Goal: Task Accomplishment & Management: Manage account settings

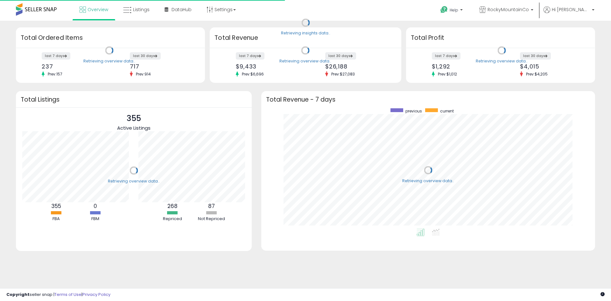
scroll to position [120, 321]
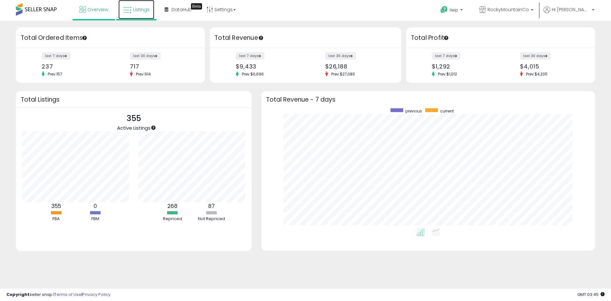
click at [146, 6] on link "Listings" at bounding box center [136, 9] width 36 height 19
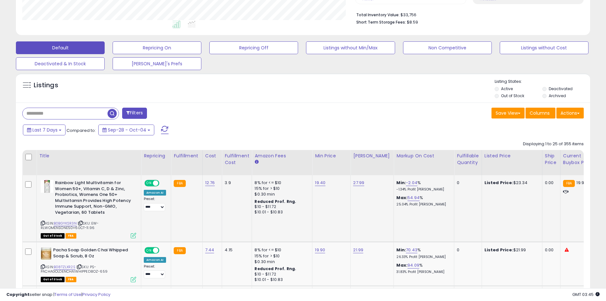
scroll to position [130, 333]
click at [457, 161] on div "Fulfillable Quantity" at bounding box center [468, 158] width 22 height 13
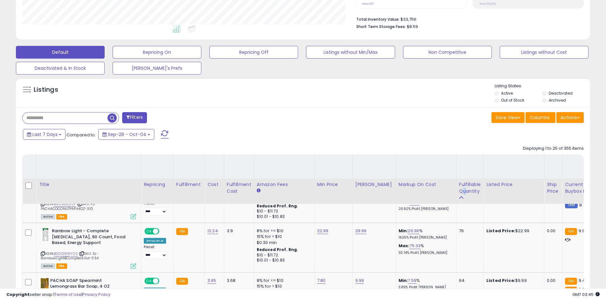
scroll to position [127, 0]
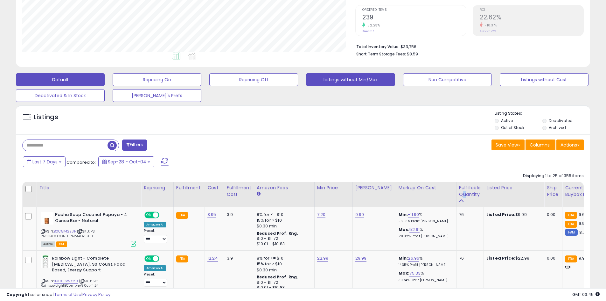
click at [340, 84] on button "Listings without Min/Max" at bounding box center [350, 79] width 89 height 13
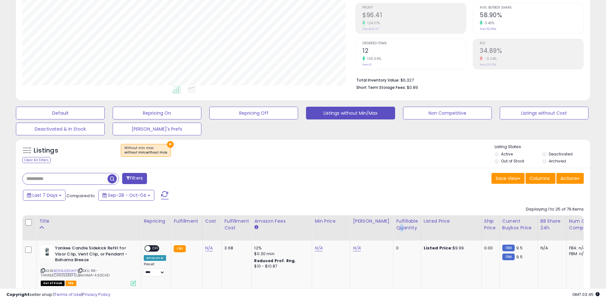
scroll to position [130, 333]
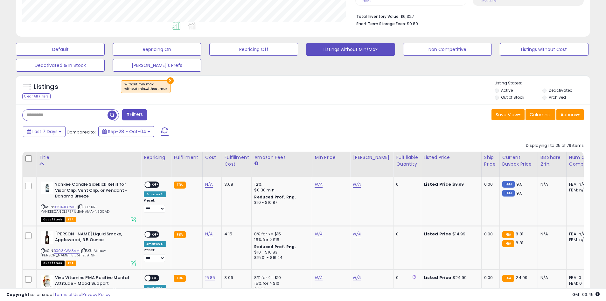
click at [400, 167] on div "Fulfillable Quantity" at bounding box center [407, 160] width 22 height 13
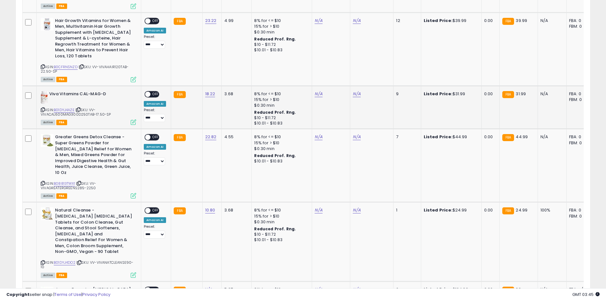
scroll to position [667, 0]
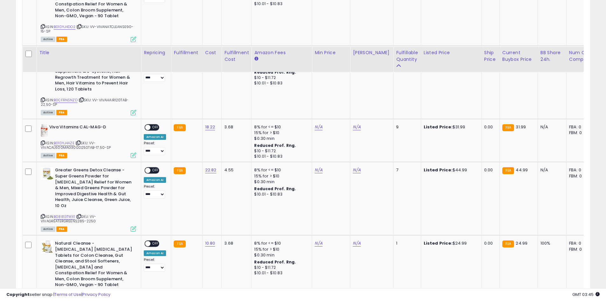
drag, startPoint x: 324, startPoint y: 211, endPoint x: 323, endPoint y: 109, distance: 101.8
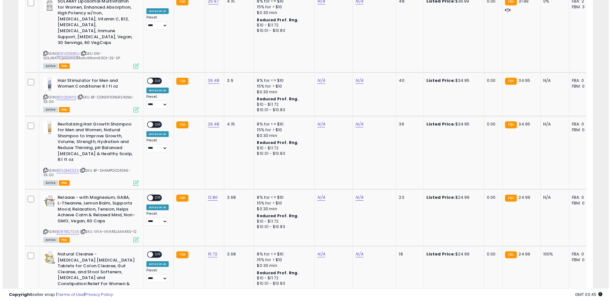
scroll to position [75, 0]
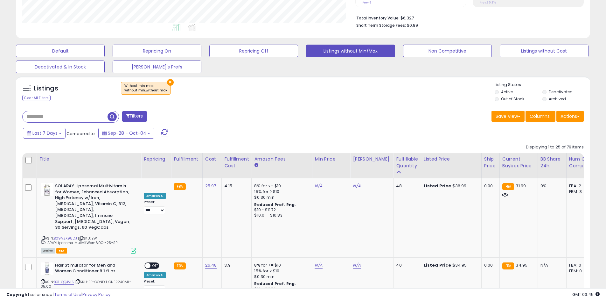
drag, startPoint x: 368, startPoint y: 236, endPoint x: 346, endPoint y: 85, distance: 152.7
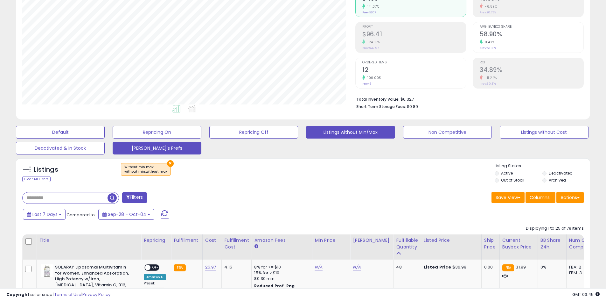
click at [185, 147] on button "[PERSON_NAME]'s Prefs" at bounding box center [157, 148] width 89 height 13
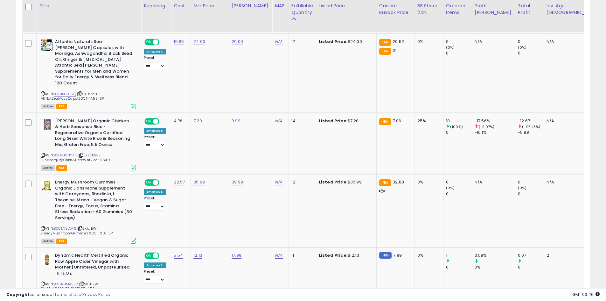
scroll to position [0, 0]
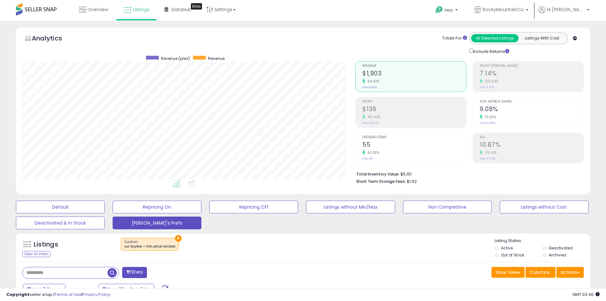
drag, startPoint x: 231, startPoint y: 178, endPoint x: 197, endPoint y: -21, distance: 201.8
click at [524, 3] on link "RockyMountainCo" at bounding box center [502, 10] width 64 height 21
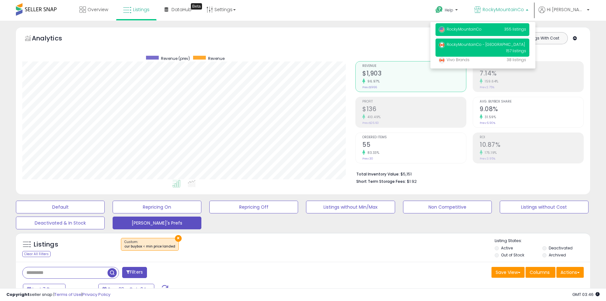
click at [502, 43] on span "RockyMountainCo - [GEOGRAPHIC_DATA]" at bounding box center [482, 44] width 86 height 5
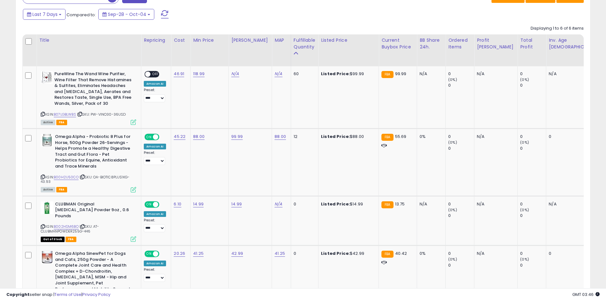
scroll to position [318, 0]
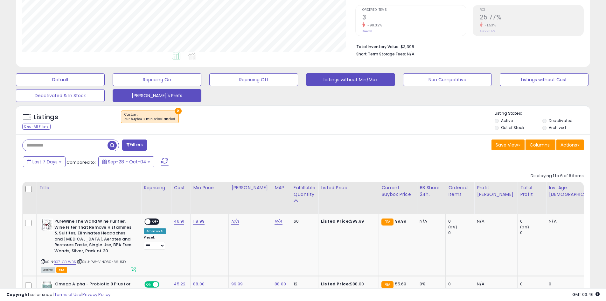
click at [321, 80] on button "Listings without Min/Max" at bounding box center [350, 79] width 89 height 13
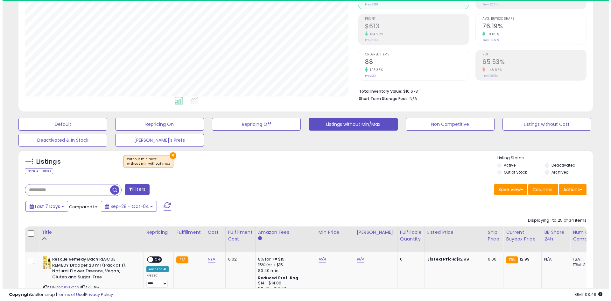
scroll to position [130, 333]
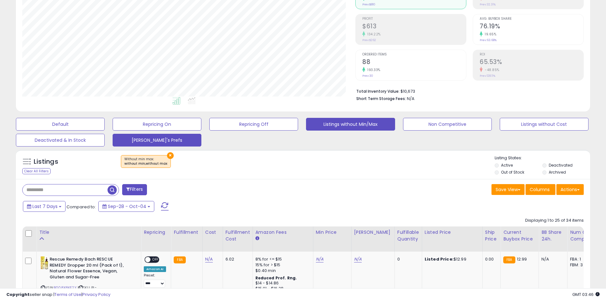
click at [164, 142] on button "[PERSON_NAME]'s Prefs" at bounding box center [157, 140] width 89 height 13
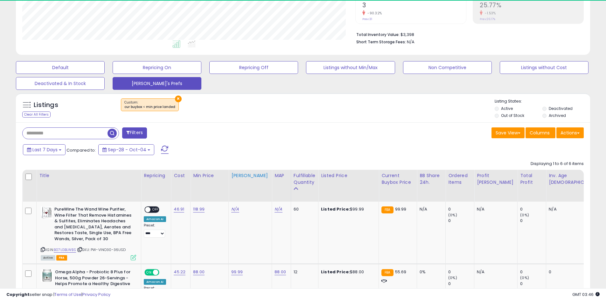
scroll to position [146, 0]
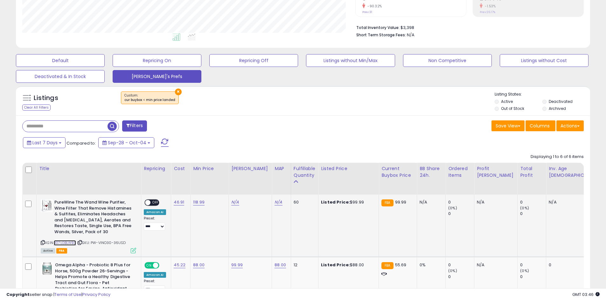
click at [75, 243] on link "B07LGBLWBS" at bounding box center [65, 242] width 22 height 5
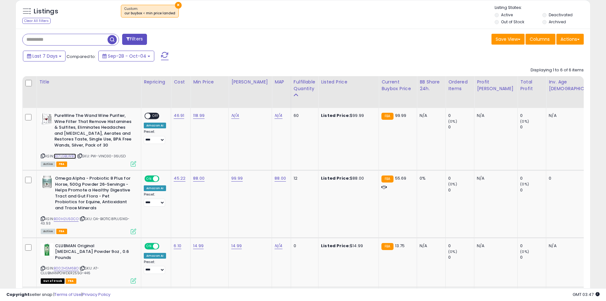
scroll to position [242, 0]
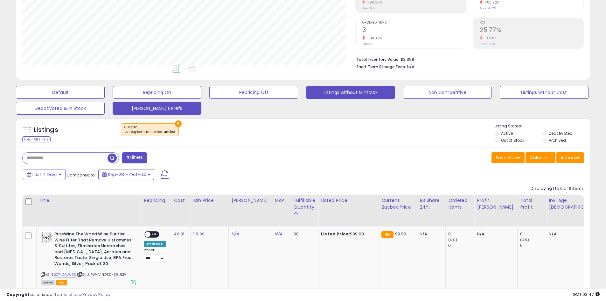
click at [336, 91] on button "Listings without Min/Max" at bounding box center [350, 92] width 89 height 13
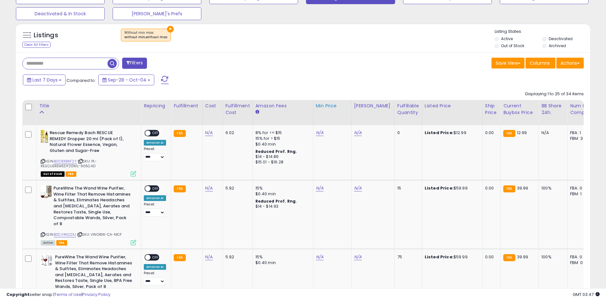
scroll to position [210, 0]
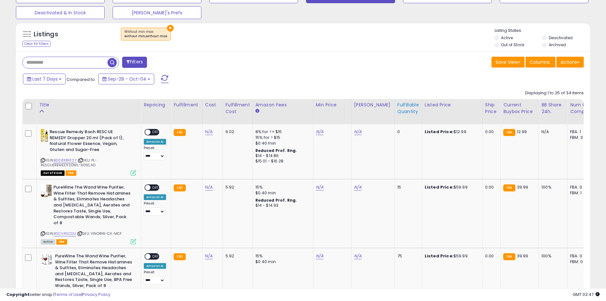
click at [397, 112] on div "Fulfillable Quantity" at bounding box center [408, 108] width 22 height 13
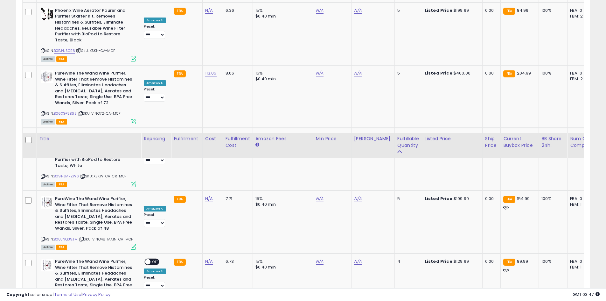
scroll to position [0, 0]
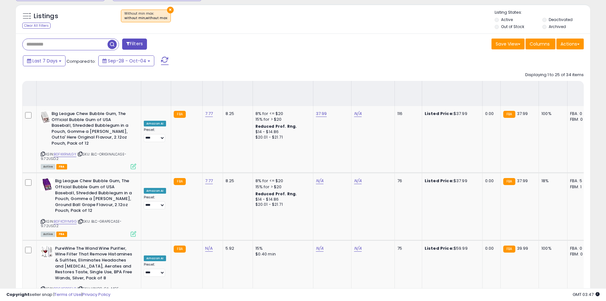
drag, startPoint x: 301, startPoint y: 171, endPoint x: 291, endPoint y: -5, distance: 175.6
